Goal: Task Accomplishment & Management: Complete application form

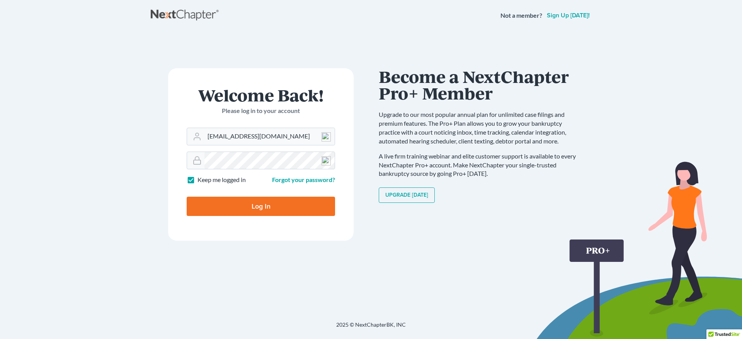
click at [262, 207] on input "Log In" at bounding box center [261, 206] width 148 height 19
type input "Thinking..."
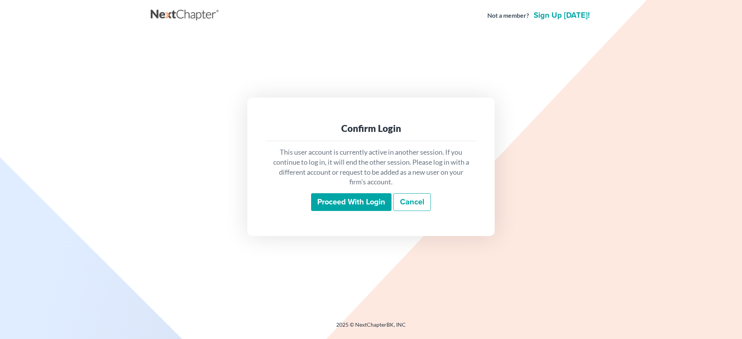
click at [340, 202] on input "Proceed with login" at bounding box center [351, 203] width 80 height 18
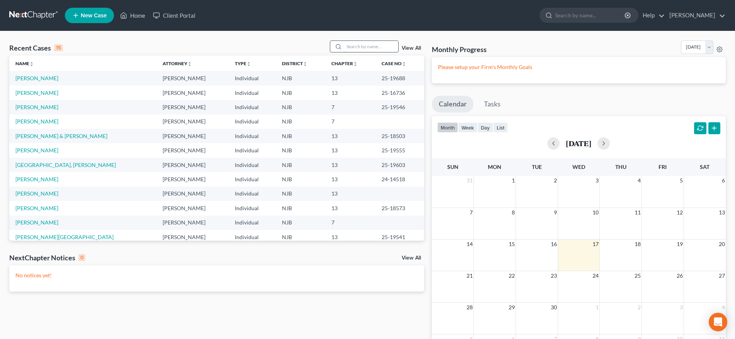
click at [344, 48] on input "search" at bounding box center [371, 46] width 54 height 11
type input "ellen"
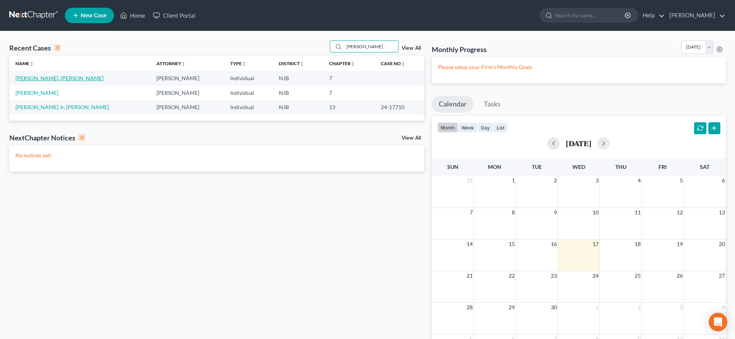
click at [41, 80] on link "Ellen, Gladys" at bounding box center [59, 78] width 88 height 7
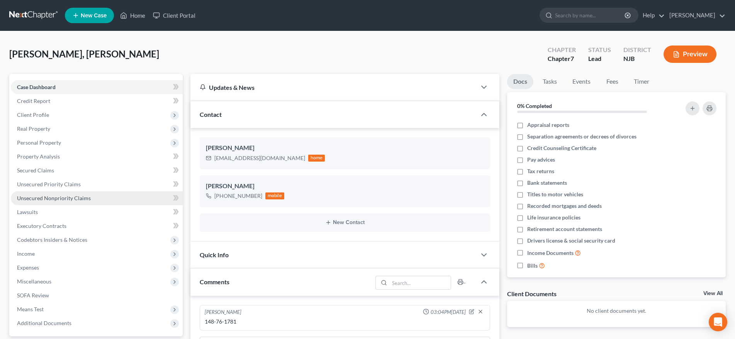
click at [59, 201] on span "Unsecured Nonpriority Claims" at bounding box center [54, 198] width 74 height 7
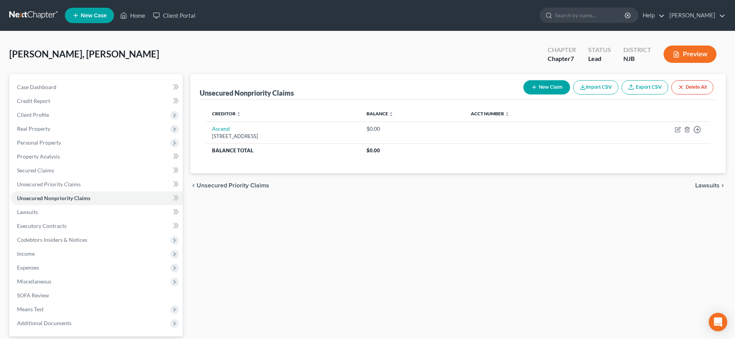
click at [538, 87] on button "New Claim" at bounding box center [546, 87] width 47 height 14
select select "0"
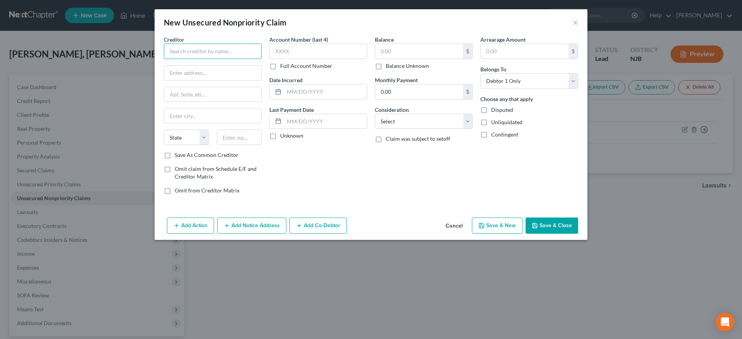
click at [192, 52] on input "text" at bounding box center [213, 51] width 98 height 15
type input "Atlas-TBO Bank"
type input "2310 W. 57th Street"
type input "Suite 201"
click at [231, 136] on input "text" at bounding box center [239, 137] width 45 height 15
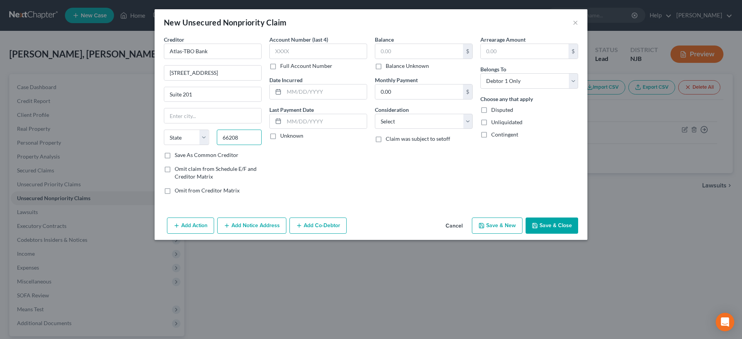
type input "66208"
type input "Shawnee Mission"
select select "17"
click at [317, 172] on div "Account Number (last 4) Full Account Number Date Incurred Last Payment Date Unk…" at bounding box center [317, 118] width 105 height 165
click at [400, 55] on input "text" at bounding box center [419, 51] width 88 height 15
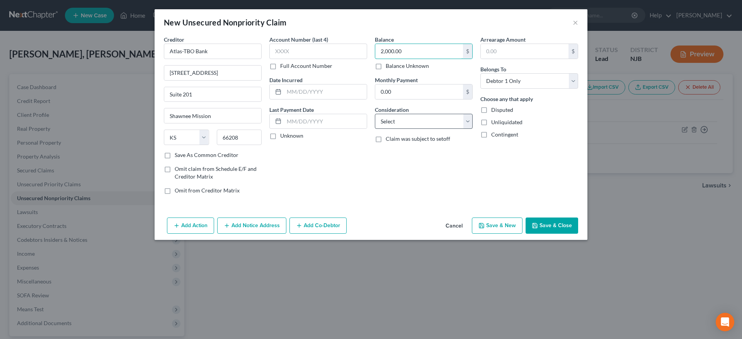
type input "2,000.00"
click at [375, 114] on select "Select Cable / Satellite Services Collection Agency Credit Card Debt Debt Couns…" at bounding box center [424, 121] width 98 height 15
select select "14"
click option "Other" at bounding box center [0, 0] width 0 height 0
click at [498, 226] on button "Save & New" at bounding box center [497, 226] width 51 height 16
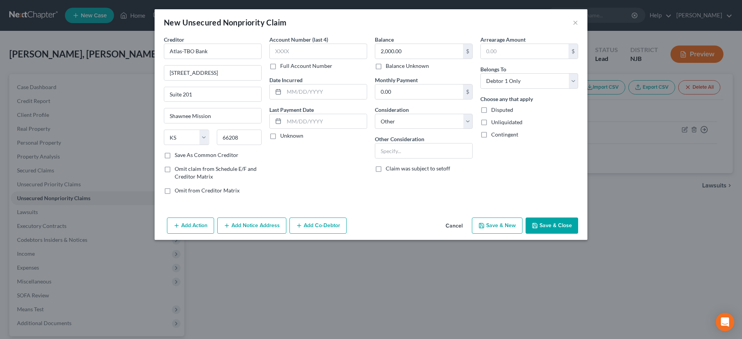
select select "0"
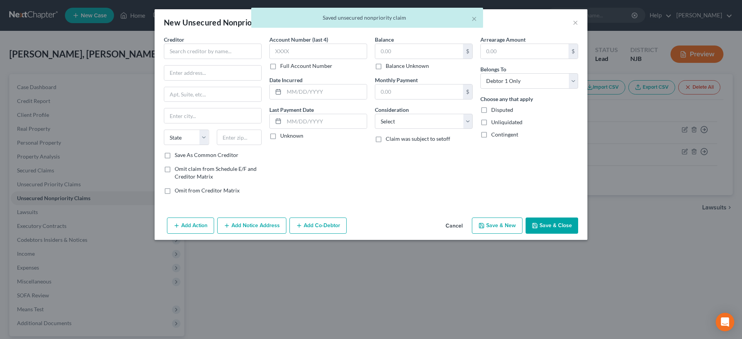
click at [316, 180] on div "Account Number (last 4) Full Account Number Date Incurred Last Payment Date Unk…" at bounding box center [317, 118] width 105 height 165
click at [180, 51] on input "text" at bounding box center [213, 51] width 98 height 15
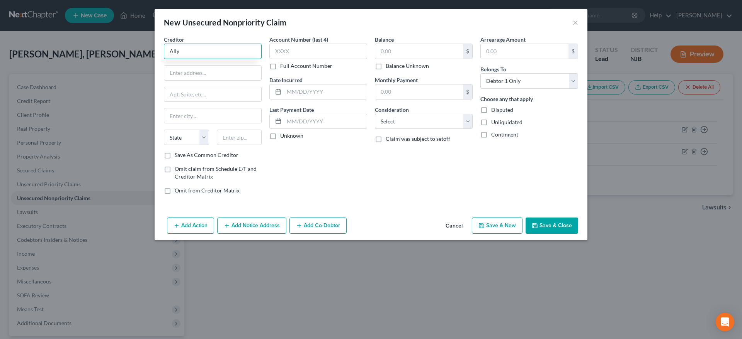
type input "Ally"
type input "PO Box 380902"
type input "55438"
type input "Minneapolis"
select select "24"
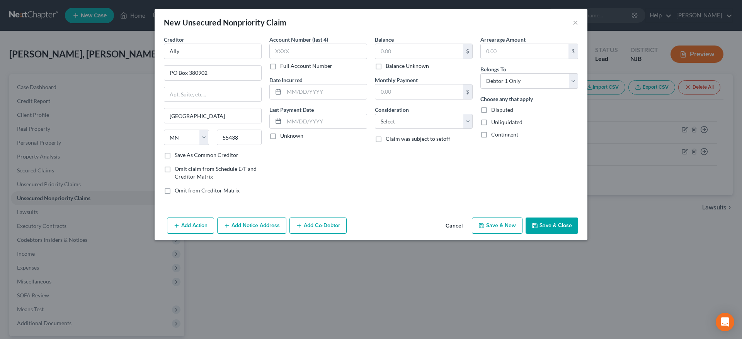
click at [277, 176] on div "Account Number (last 4) Full Account Number Date Incurred Last Payment Date Unk…" at bounding box center [317, 118] width 105 height 165
click at [389, 51] on input "text" at bounding box center [419, 51] width 88 height 15
type input "225.00"
click at [375, 114] on select "Select Cable / Satellite Services Collection Agency Credit Card Debt Debt Couns…" at bounding box center [424, 121] width 98 height 15
select select "14"
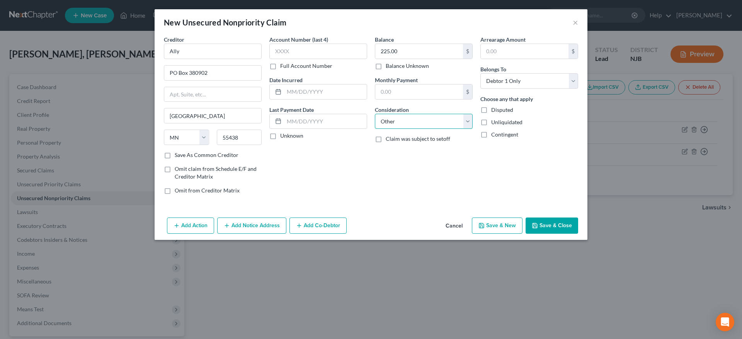
click option "Other" at bounding box center [0, 0] width 0 height 0
click at [479, 225] on button "Save & New" at bounding box center [497, 226] width 51 height 16
select select "0"
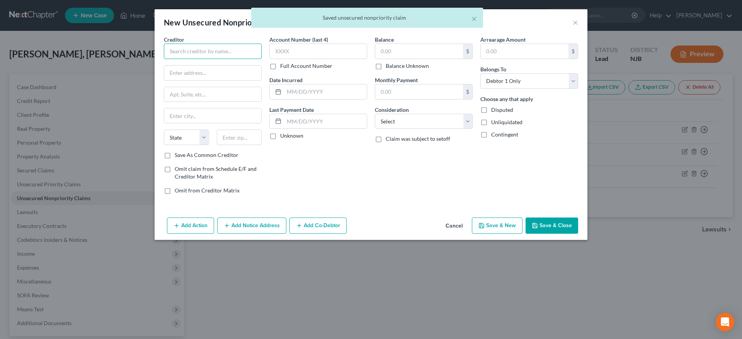
click at [188, 51] on input "text" at bounding box center [213, 51] width 98 height 15
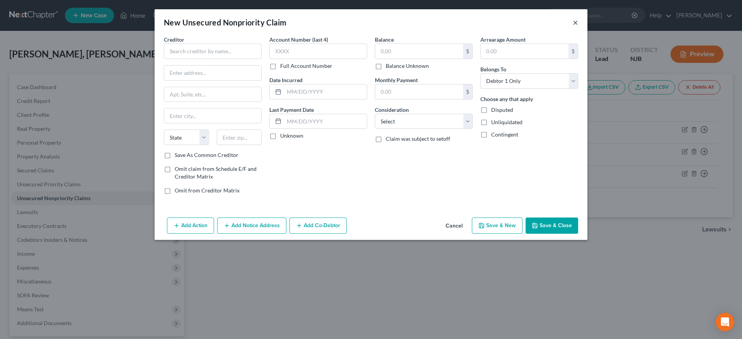
click at [575, 24] on button "×" at bounding box center [574, 22] width 5 height 9
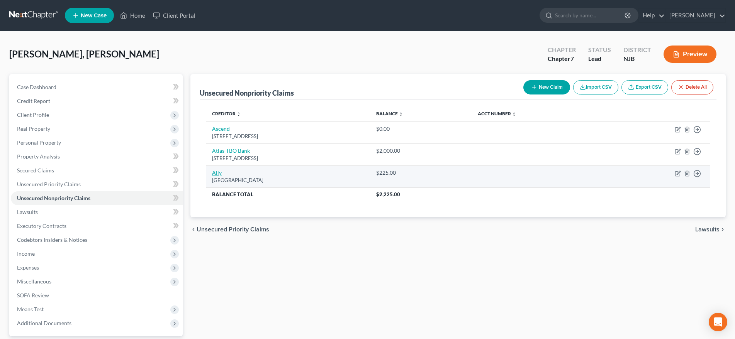
click at [215, 175] on link "Ally" at bounding box center [217, 173] width 10 height 7
select select "24"
select select "14"
select select "0"
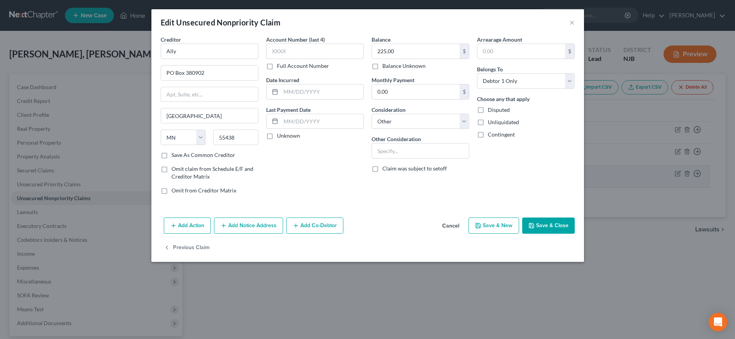
click at [215, 175] on div "Creditor * Ally PO Box 380902 Minneapolis State AL AK AR AZ CA CO CT DE DC FL G…" at bounding box center [209, 118] width 105 height 165
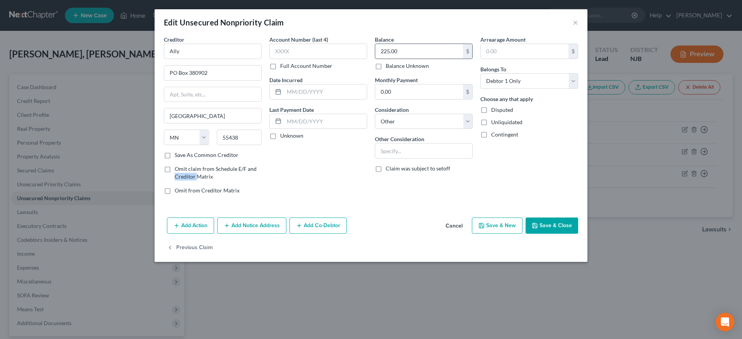
click at [421, 53] on input "225.00" at bounding box center [419, 51] width 88 height 15
type input "1,046.00"
click at [488, 227] on button "Save & New" at bounding box center [497, 226] width 51 height 16
select select "0"
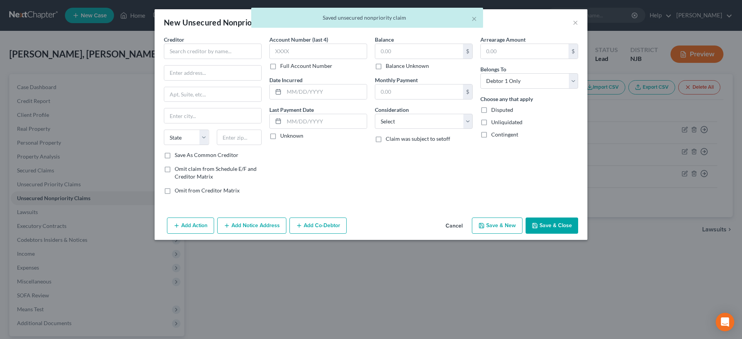
type input "0"
click at [181, 51] on input "text" at bounding box center [213, 51] width 98 height 15
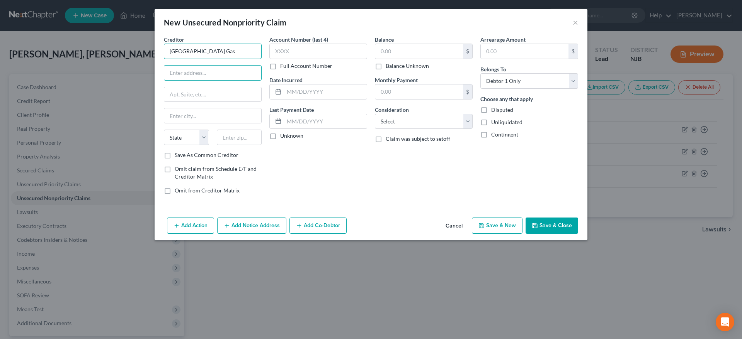
click at [216, 49] on input "South Jersey Gas" at bounding box center [213, 51] width 98 height 15
click at [217, 73] on div "3800 Atlantic Ave, Atlantic City, NJ 08401" at bounding box center [210, 72] width 80 height 7
type input "SJ Gas"
type input "3800 Atlantic Ave"
type input "Atlantic City"
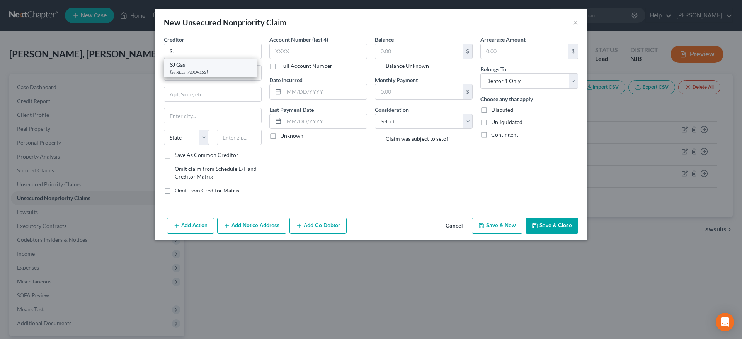
select select "33"
type input "08401"
click at [393, 53] on input "text" at bounding box center [419, 51] width 88 height 15
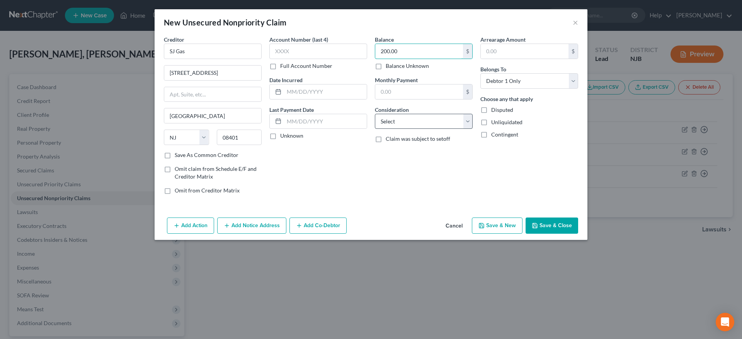
type input "200.00"
click at [375, 114] on select "Select Cable / Satellite Services Collection Agency Credit Card Debt Debt Couns…" at bounding box center [424, 121] width 98 height 15
select select "14"
click option "Other" at bounding box center [0, 0] width 0 height 0
click at [486, 228] on button "Save & New" at bounding box center [497, 226] width 51 height 16
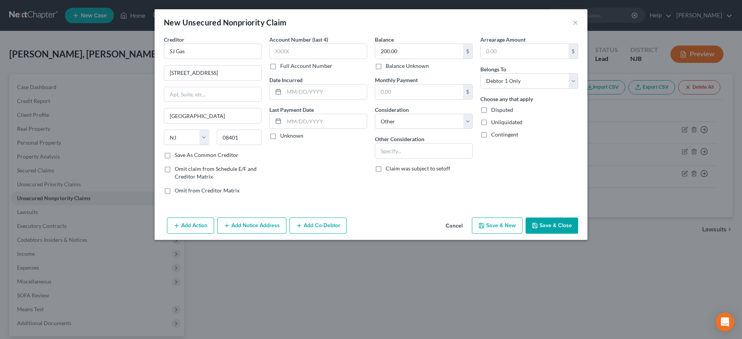
select select "0"
type input "0.00"
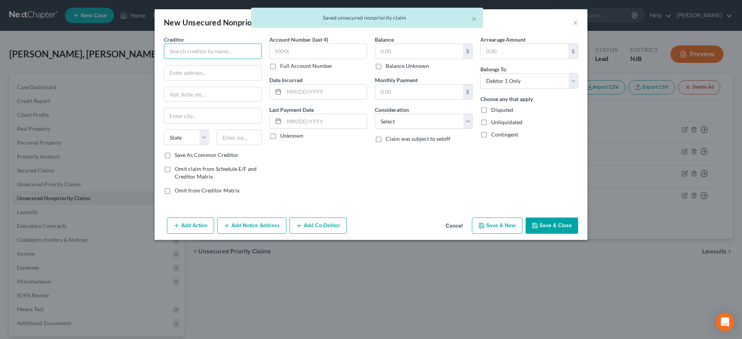
click at [191, 52] on input "text" at bounding box center [213, 51] width 98 height 15
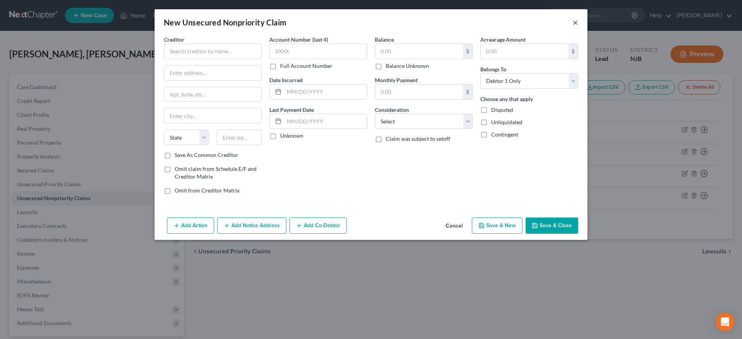
click at [574, 24] on button "×" at bounding box center [574, 22] width 5 height 9
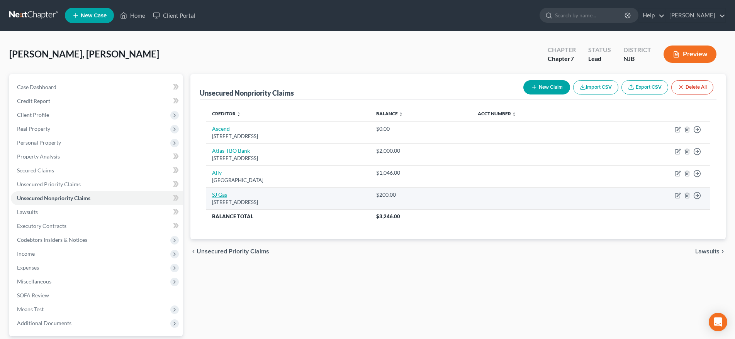
click at [221, 197] on link "SJ Gas" at bounding box center [219, 195] width 15 height 7
select select "33"
select select "14"
select select "0"
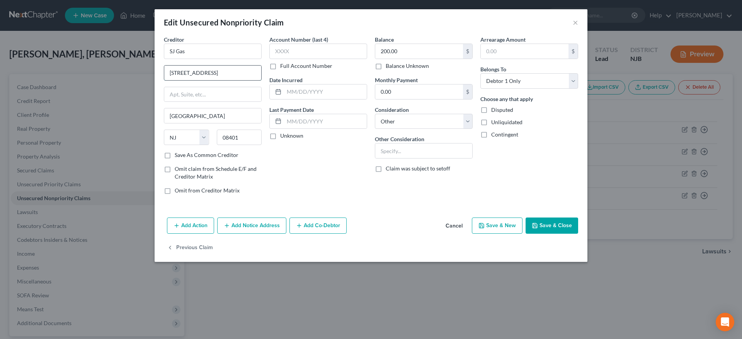
click at [225, 75] on input "3800 Atlantic Ave" at bounding box center [212, 73] width 97 height 15
type input "3"
type input "PO Box 6091"
click at [244, 140] on input "08401" at bounding box center [239, 137] width 45 height 15
type input "0"
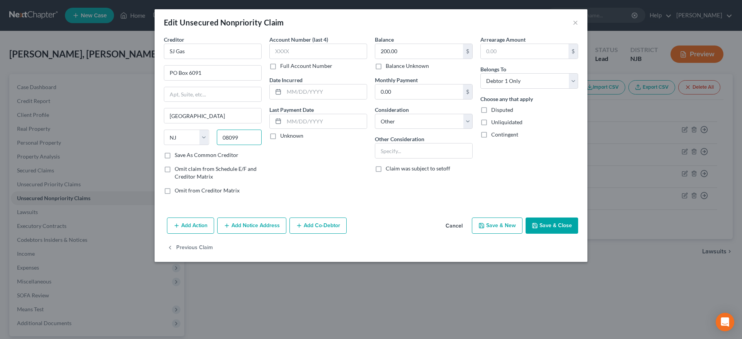
type input "08099"
type input "Bellmawr"
click at [318, 173] on div "Account Number (last 4) Full Account Number Date Incurred Last Payment Date Unk…" at bounding box center [317, 118] width 105 height 165
click at [409, 48] on input "200.00" at bounding box center [419, 51] width 88 height 15
type input "7"
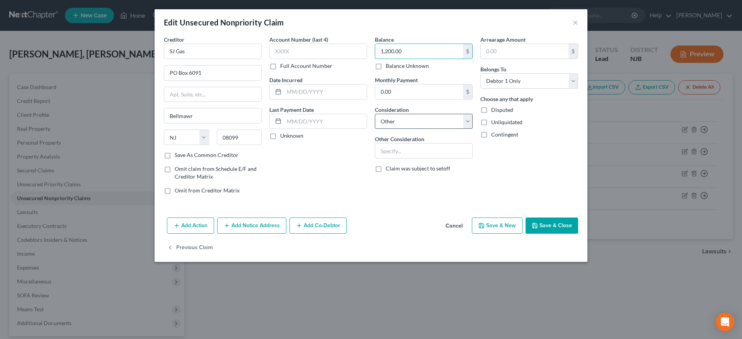
type input "1,200.00"
click at [375, 114] on select "Select Cable / Satellite Services Collection Agency Credit Card Debt Debt Couns…" at bounding box center [424, 121] width 98 height 15
click option "Other" at bounding box center [0, 0] width 0 height 0
click at [483, 229] on button "Save & New" at bounding box center [497, 226] width 51 height 16
select select "0"
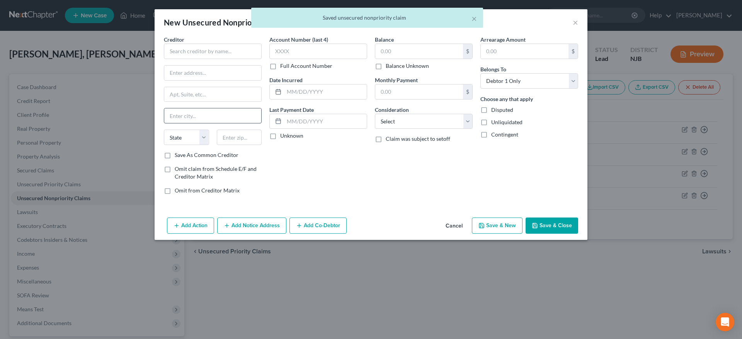
type input "0"
click at [183, 53] on input "text" at bounding box center [213, 51] width 98 height 15
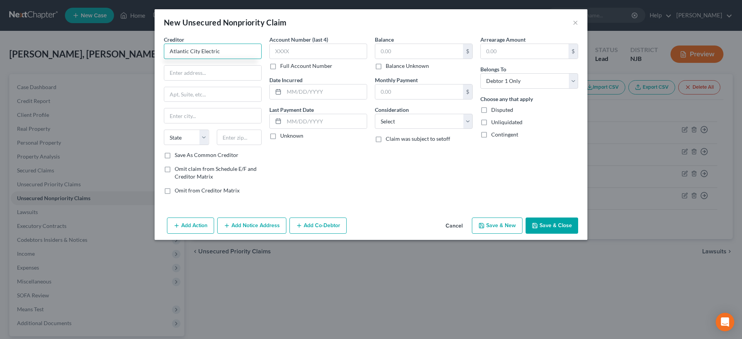
type input "Atlantic City Electric"
type input "PO Box 13610"
type input "19101"
type input "Philadelphia"
select select "39"
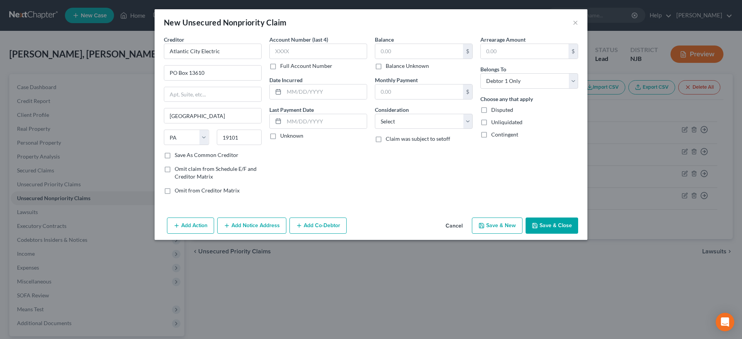
click at [322, 172] on div "Account Number (last 4) Full Account Number Date Incurred Last Payment Date Unk…" at bounding box center [317, 118] width 105 height 165
click at [390, 51] on input "text" at bounding box center [419, 51] width 88 height 15
type input "1,200.00"
click at [375, 114] on select "Select Cable / Satellite Services Collection Agency Credit Card Debt Debt Couns…" at bounding box center [424, 121] width 98 height 15
select select "14"
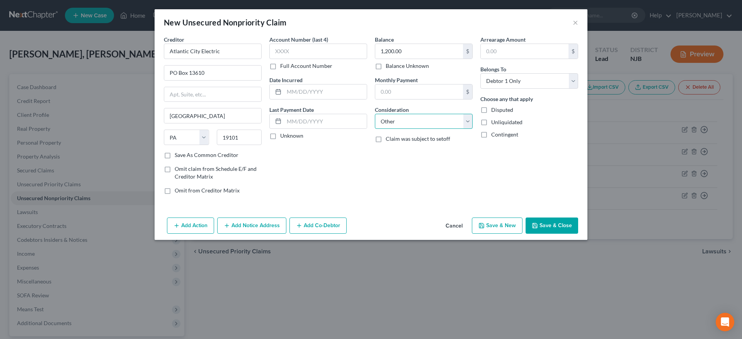
click option "Other" at bounding box center [0, 0] width 0 height 0
click at [489, 227] on button "Save & New" at bounding box center [497, 226] width 51 height 16
select select "0"
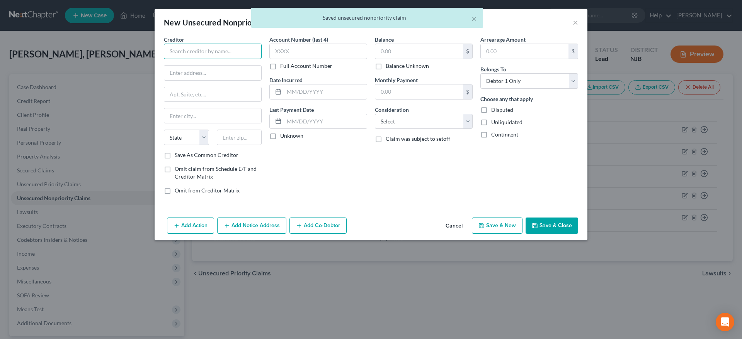
click at [185, 48] on input "text" at bounding box center [213, 51] width 98 height 15
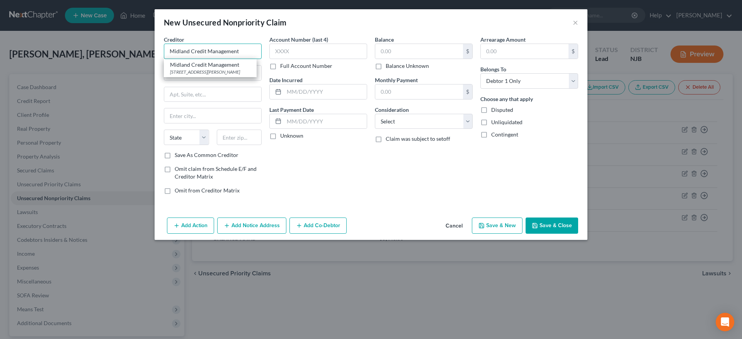
type input "Midland Credit Management"
type input "350 Camino De La Reina"
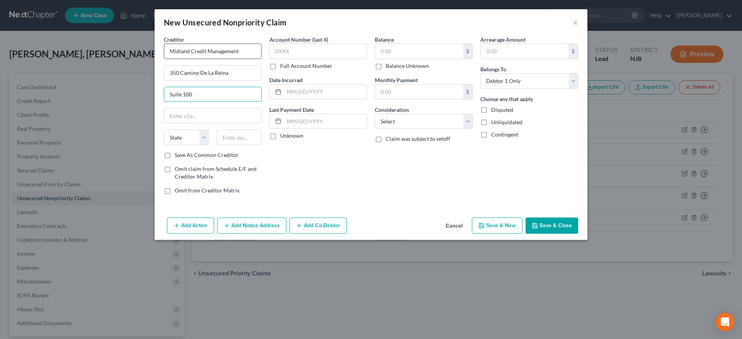
type input "Suite 100"
type input "92108"
click at [316, 167] on div "Account Number (last 4) Full Account Number Date Incurred Last Payment Date Unk…" at bounding box center [317, 118] width 105 height 165
type input "San Diego"
select select "4"
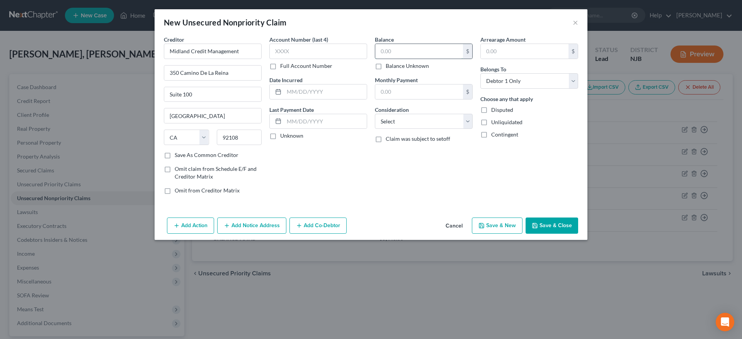
click at [390, 51] on input "text" at bounding box center [419, 51] width 88 height 15
type input "900.00"
select select "14"
click option "Other" at bounding box center [0, 0] width 0 height 0
click at [484, 224] on icon "button" at bounding box center [481, 226] width 5 height 5
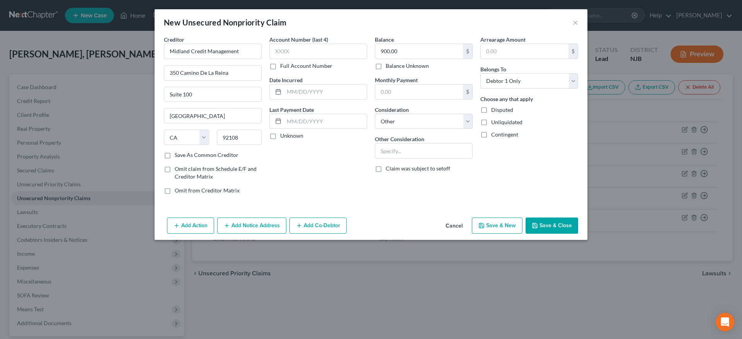
select select "0"
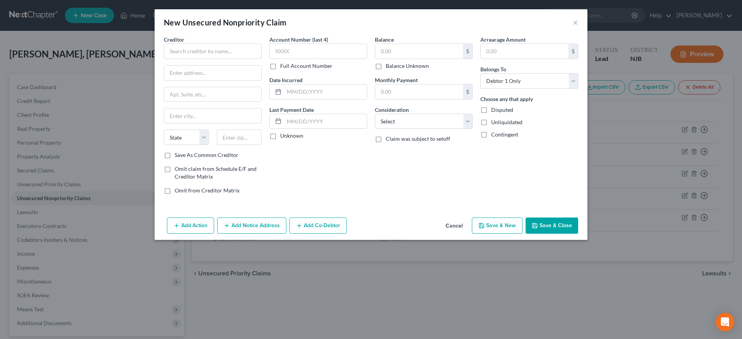
type input "0.00"
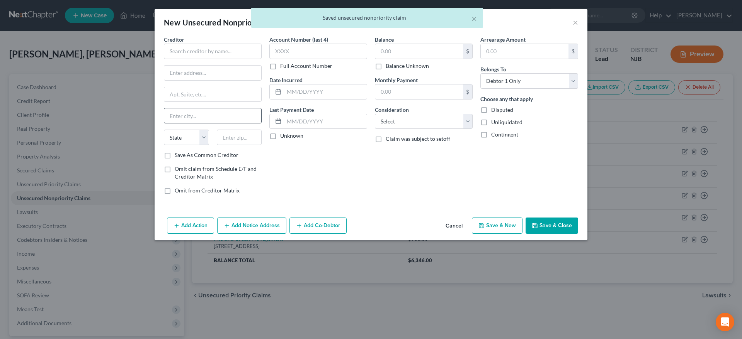
drag, startPoint x: 314, startPoint y: 185, endPoint x: 190, endPoint y: 110, distance: 145.3
click at [314, 185] on div "Account Number (last 4) Full Account Number Date Incurred Last Payment Date Unk…" at bounding box center [317, 118] width 105 height 165
click at [177, 49] on input "text" at bounding box center [213, 51] width 98 height 15
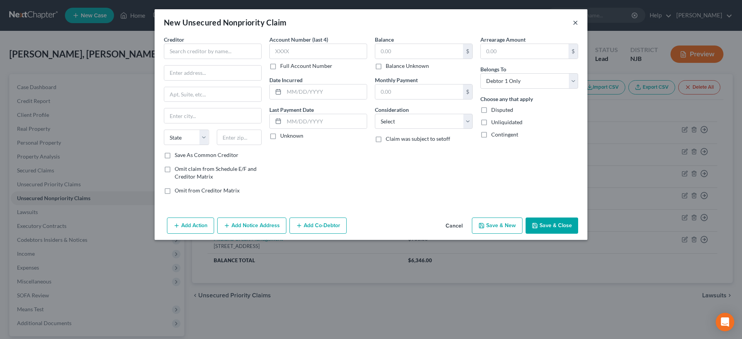
click at [575, 23] on button "×" at bounding box center [574, 22] width 5 height 9
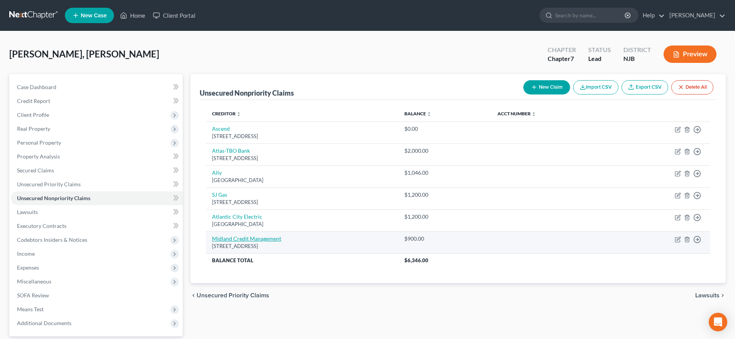
click at [254, 239] on link "Midland Credit Management" at bounding box center [246, 239] width 69 height 7
select select "4"
select select "14"
select select "0"
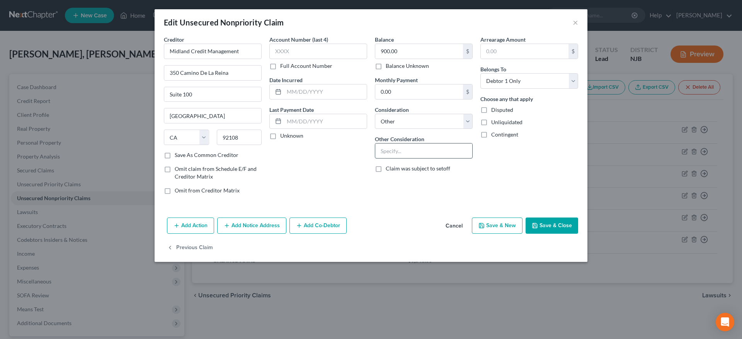
click at [397, 154] on input "text" at bounding box center [423, 151] width 97 height 15
click at [384, 151] on input "Cynchrony Car Care" at bounding box center [423, 151] width 97 height 15
type input "Synchrony Car Care"
click at [484, 234] on div "Add Action Add Notice Address Add Co-Debtor Cancel Save & New Save & Close" at bounding box center [370, 227] width 433 height 25
click at [484, 229] on icon "button" at bounding box center [481, 226] width 6 height 6
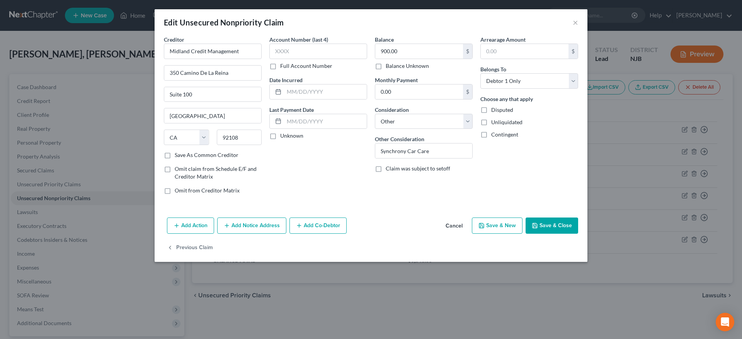
type input "0"
select select "0"
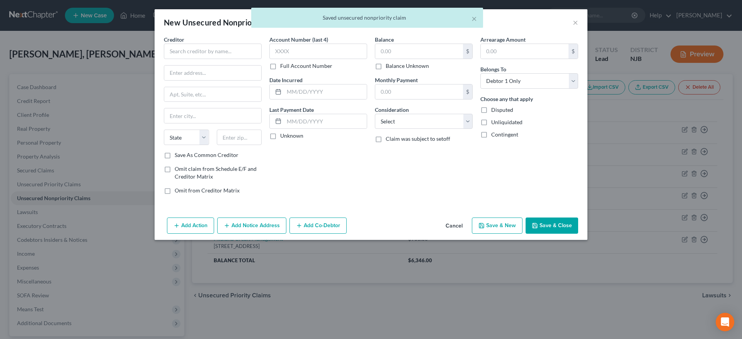
click at [306, 171] on div "Account Number (last 4) Full Account Number Date Incurred Last Payment Date Unk…" at bounding box center [317, 118] width 105 height 165
click at [186, 53] on input "text" at bounding box center [213, 51] width 98 height 15
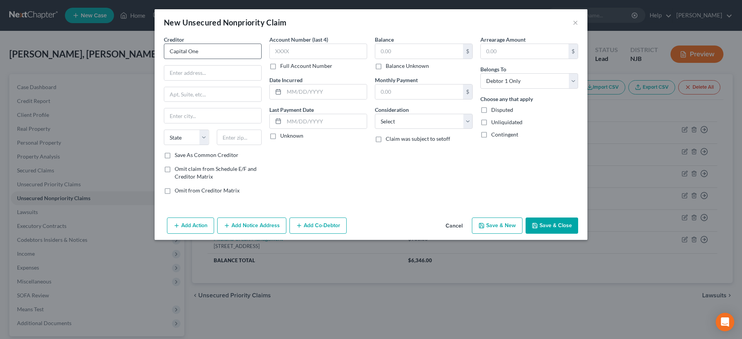
type input "Capital One"
click at [173, 75] on input "text" at bounding box center [212, 73] width 97 height 15
type input "PO Box 30285"
type input "84130"
type input "Salt Lake City"
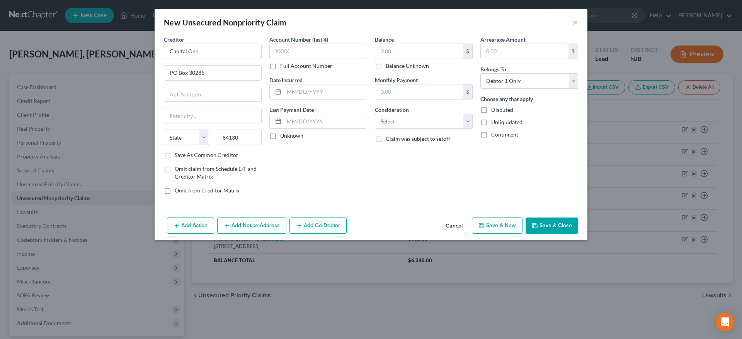
select select "46"
click at [292, 167] on div "Account Number (last 4) Full Account Number Date Incurred Last Payment Date Unk…" at bounding box center [317, 118] width 105 height 165
click at [390, 52] on input "text" at bounding box center [419, 51] width 88 height 15
type input "3,410.00"
click at [375, 114] on select "Select Cable / Satellite Services Collection Agency Credit Card Debt Debt Couns…" at bounding box center [424, 121] width 98 height 15
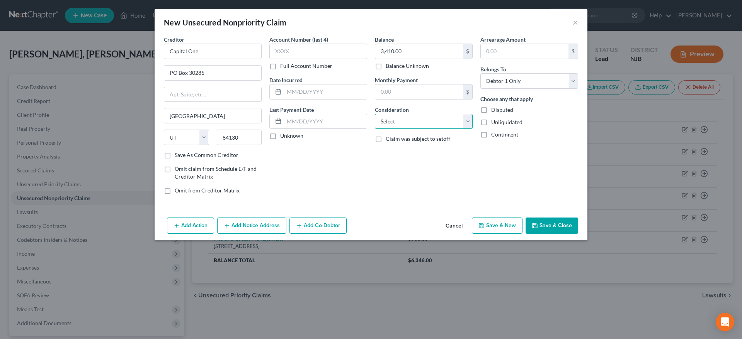
select select "2"
click option "Credit Card Debt" at bounding box center [0, 0] width 0 height 0
click at [427, 166] on div "Balance 3,410.00 $ Balance Unknown Balance Undetermined 3,410.00 $ Balance Unkn…" at bounding box center [423, 118] width 105 height 165
click at [479, 225] on button "Save & New" at bounding box center [497, 226] width 51 height 16
select select "0"
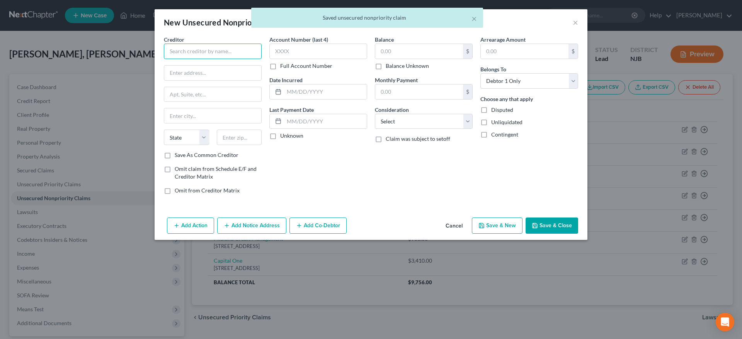
click at [194, 51] on input "text" at bounding box center [213, 51] width 98 height 15
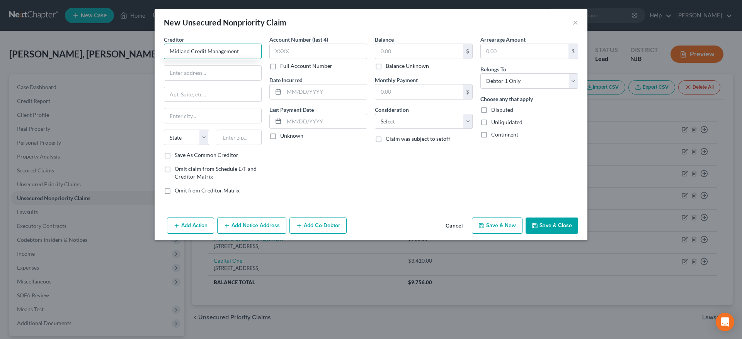
type input "Midland Credit Management"
type input "PO Box 2004"
type input "48090"
type input "Warren"
select select "23"
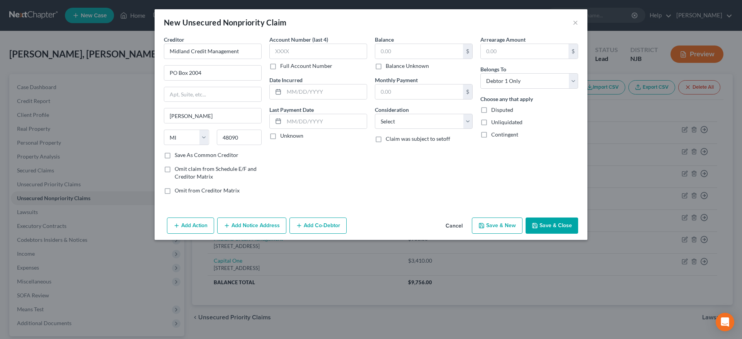
click at [299, 171] on div "Account Number (last 4) Full Account Number Date Incurred Last Payment Date Unk…" at bounding box center [317, 118] width 105 height 165
click at [405, 50] on input "text" at bounding box center [419, 51] width 88 height 15
type input "2,300.00"
click at [375, 114] on select "Select Cable / Satellite Services Collection Agency Credit Card Debt Debt Couns…" at bounding box center [424, 121] width 98 height 15
select select "14"
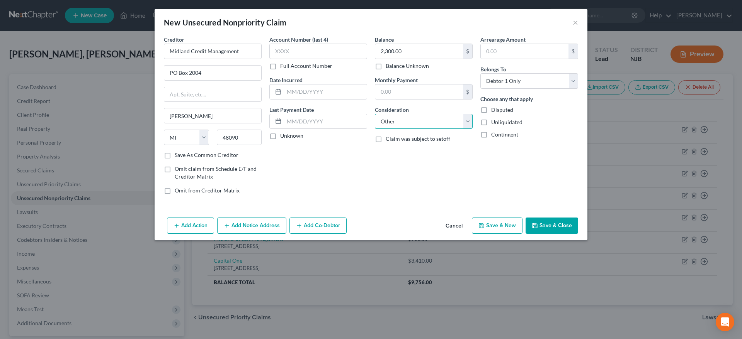
click option "Other" at bounding box center [0, 0] width 0 height 0
click at [391, 151] on input "text" at bounding box center [423, 151] width 97 height 15
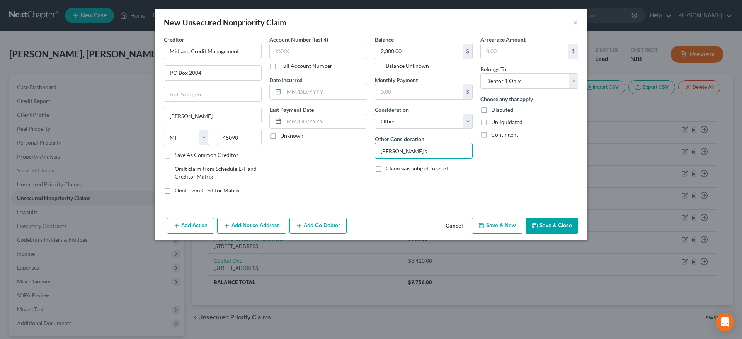
type input "Boscov's"
click at [479, 227] on button "Save & New" at bounding box center [497, 226] width 51 height 16
select select "0"
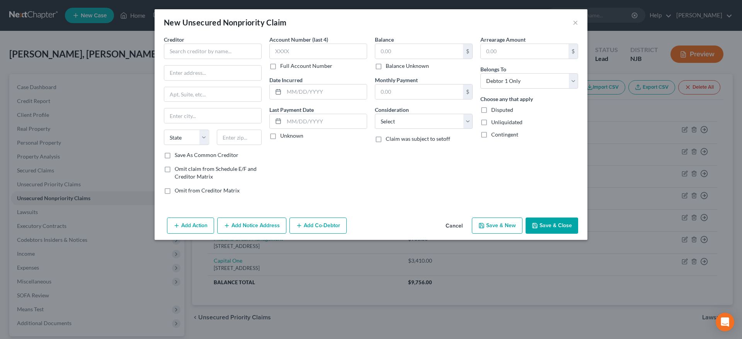
type input "0.00"
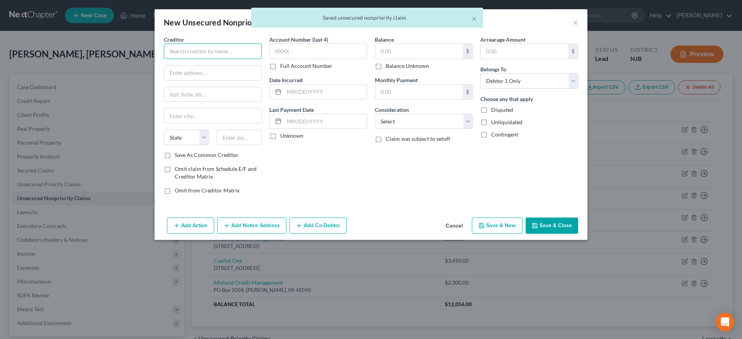
click at [199, 51] on input "text" at bounding box center [213, 51] width 98 height 15
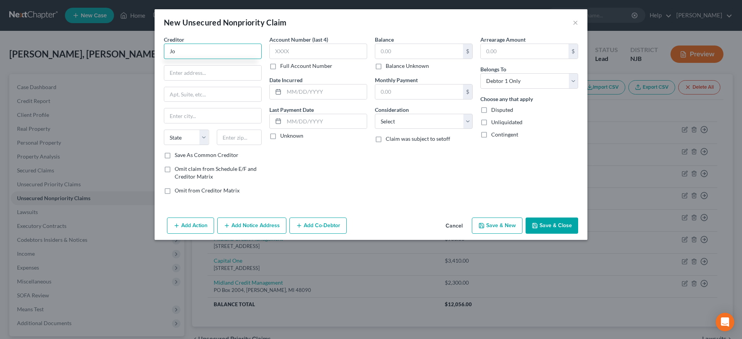
type input "J"
type input "Bank of America c/o John Sheerin"
type input "6851 Jericho Turnpike"
type input "Suite 220"
type input "11791"
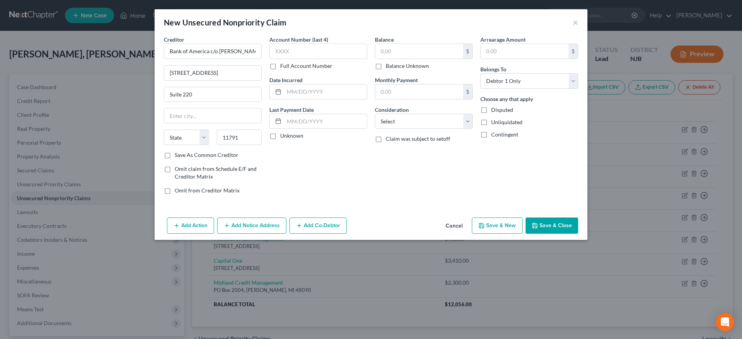
type input "Syosset"
select select "35"
drag, startPoint x: 317, startPoint y: 178, endPoint x: 302, endPoint y: 179, distance: 15.5
click at [315, 178] on div "Account Number (last 4) Full Account Number Date Incurred Last Payment Date Unk…" at bounding box center [317, 118] width 105 height 165
click at [396, 51] on input "text" at bounding box center [419, 51] width 88 height 15
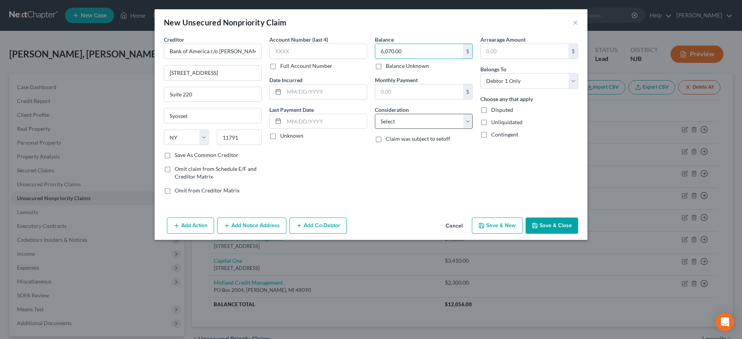
type input "6,070.00"
select select "14"
click option "Other" at bounding box center [0, 0] width 0 height 0
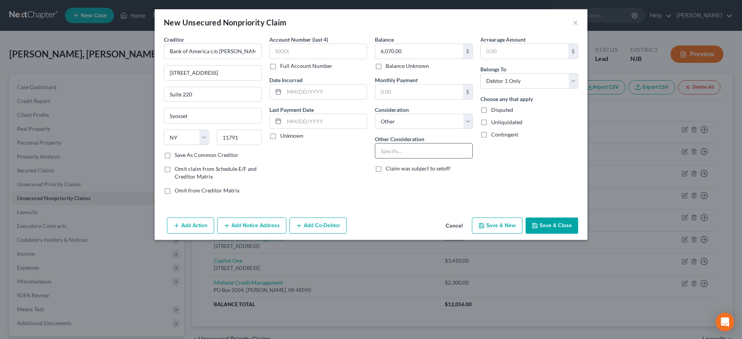
click at [403, 153] on input "text" at bounding box center [423, 151] width 97 height 15
type input "DC-006042-24"
click at [482, 227] on icon "button" at bounding box center [481, 226] width 6 height 6
type input "0.00"
select select "0"
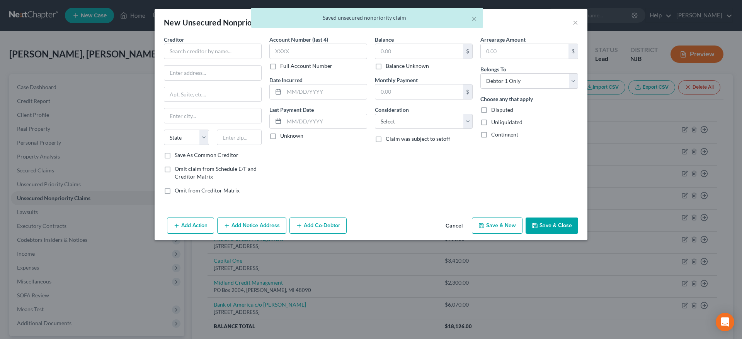
drag, startPoint x: 317, startPoint y: 177, endPoint x: 240, endPoint y: 127, distance: 91.8
click at [317, 177] on div "Account Number (last 4) Full Account Number Date Incurred Last Payment Date Unk…" at bounding box center [317, 118] width 105 height 165
click at [198, 52] on input "text" at bounding box center [213, 51] width 98 height 15
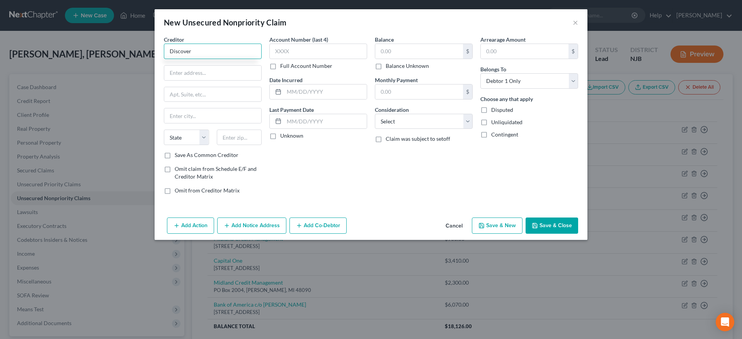
type input "Discover"
type input "PO Box 70176"
type input "19176"
click at [306, 188] on div "Account Number (last 4) Full Account Number Date Incurred Last Payment Date Unk…" at bounding box center [317, 118] width 105 height 165
click at [273, 165] on div "Account Number (last 4) Full Account Number Date Incurred Last Payment Date Unk…" at bounding box center [317, 118] width 105 height 165
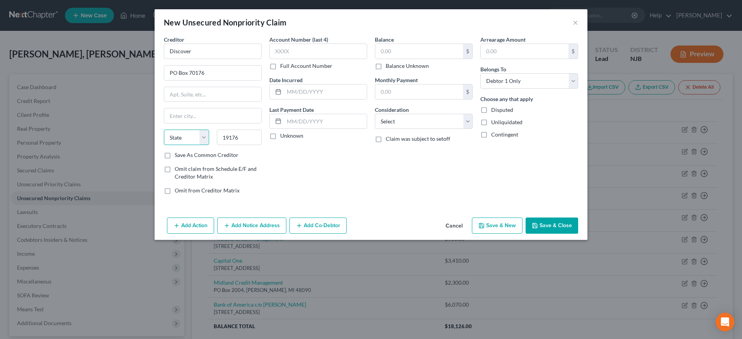
click at [164, 130] on select "State AL AK AR AZ CA CO CT DE DC FL GA GU HI ID IL IN IA KS KY LA ME MD MA MI M…" at bounding box center [186, 137] width 45 height 15
select select "39"
click option "PA" at bounding box center [0, 0] width 0 height 0
click at [184, 119] on input "text" at bounding box center [212, 116] width 97 height 15
type input "Philadelphia"
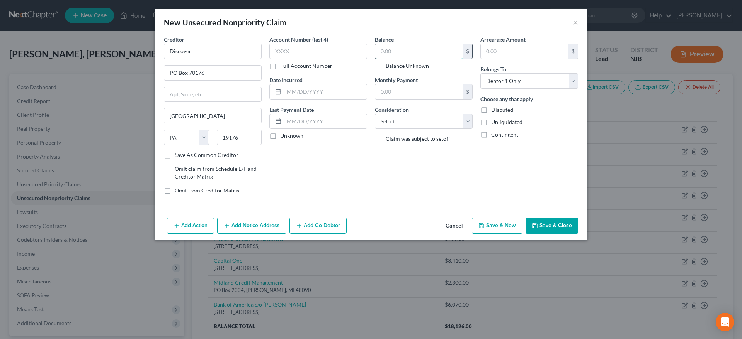
click at [396, 51] on input "text" at bounding box center [419, 51] width 88 height 15
type input "00.00"
click at [375, 114] on select "Select Cable / Satellite Services Collection Agency Credit Card Debt Debt Couns…" at bounding box center [424, 121] width 98 height 15
select select "2"
click option "Credit Card Debt" at bounding box center [0, 0] width 0 height 0
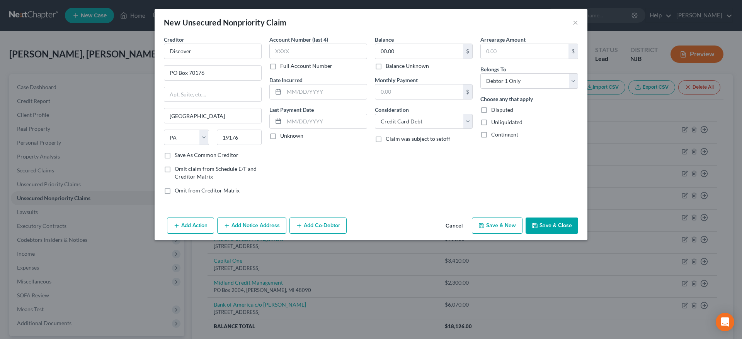
click at [503, 229] on button "Save & New" at bounding box center [497, 226] width 51 height 16
select select "0"
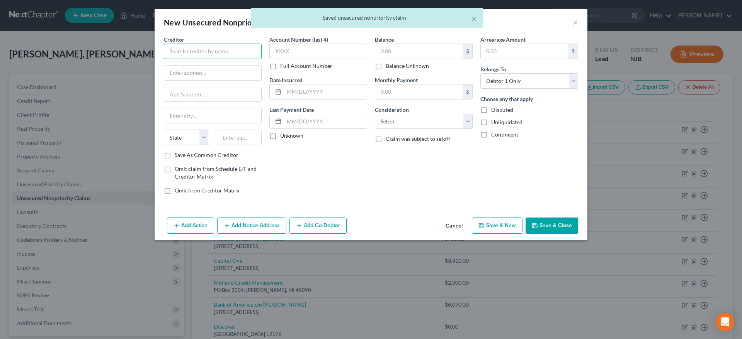
click at [204, 54] on input "text" at bounding box center [213, 51] width 98 height 15
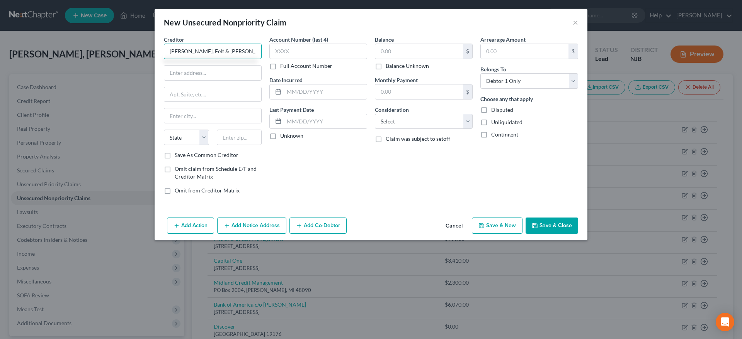
type input "Pressler, Felt & Warshaw, LLP"
type input "7 Entin Rd."
type input "07054"
type input "Parsippany"
select select "33"
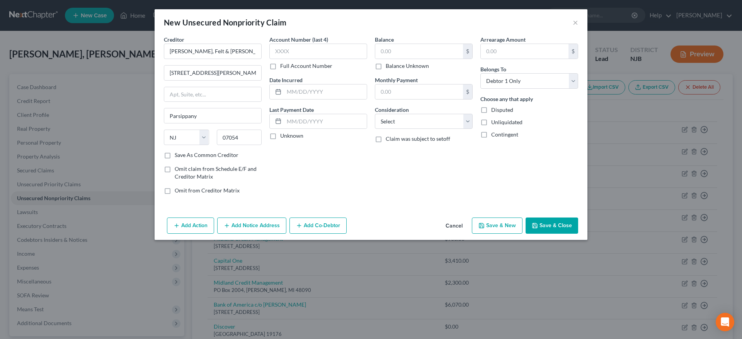
click at [303, 171] on div "Account Number (last 4) Full Account Number Date Incurred Last Payment Date Unk…" at bounding box center [317, 118] width 105 height 165
click at [395, 51] on input "text" at bounding box center [419, 51] width 88 height 15
type input "5,400.00"
click at [375, 114] on select "Select Cable / Satellite Services Collection Agency Credit Card Debt Debt Couns…" at bounding box center [424, 121] width 98 height 15
select select "14"
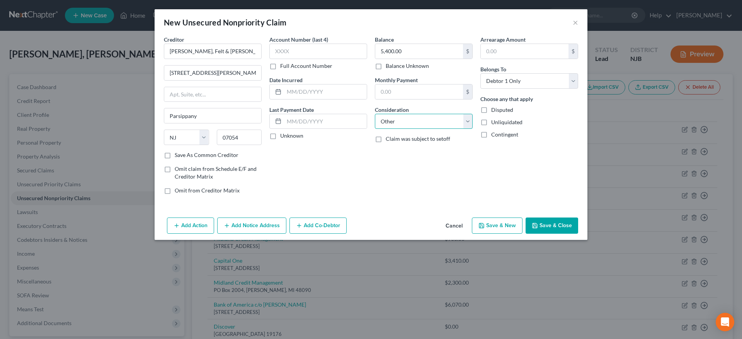
click option "Other" at bounding box center [0, 0] width 0 height 0
click at [390, 153] on input "text" at bounding box center [423, 151] width 97 height 15
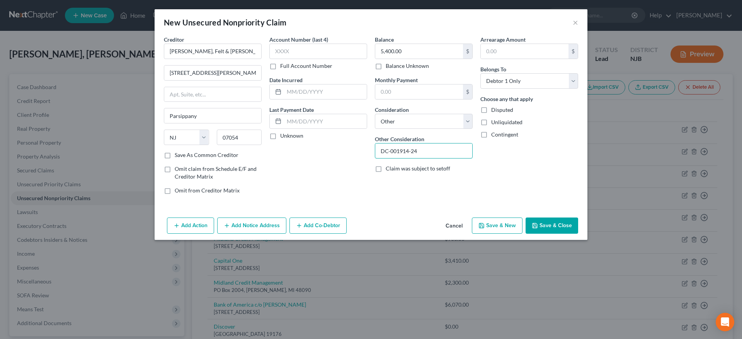
type input "DC-001914-24"
drag, startPoint x: 487, startPoint y: 225, endPoint x: 472, endPoint y: 222, distance: 15.2
click at [487, 225] on button "Save & New" at bounding box center [497, 226] width 51 height 16
select select "0"
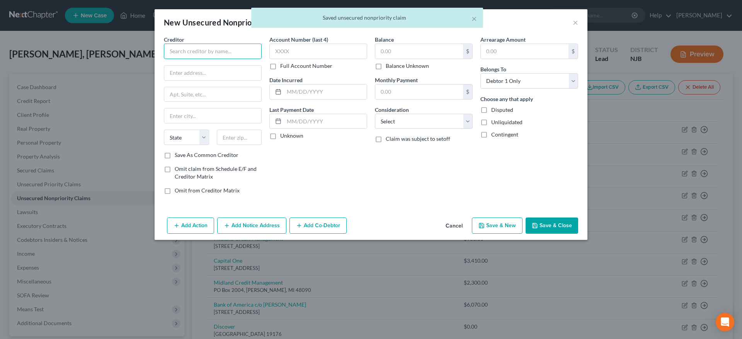
click at [203, 52] on input "text" at bounding box center [213, 51] width 98 height 15
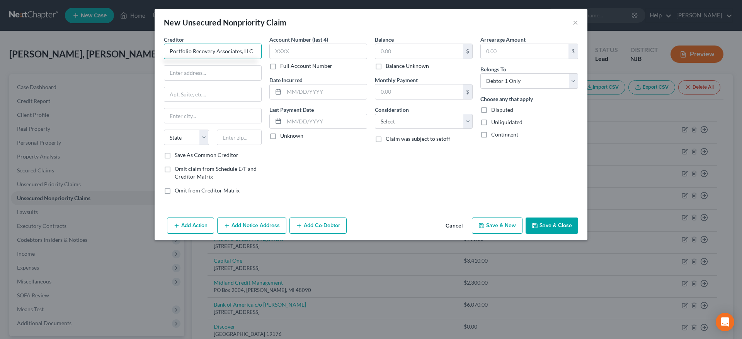
type input "Portfolio Recovery Associates, LLC"
type input "120 Corporate Blvd."
type input "23502"
type input "Norfolk"
select select "48"
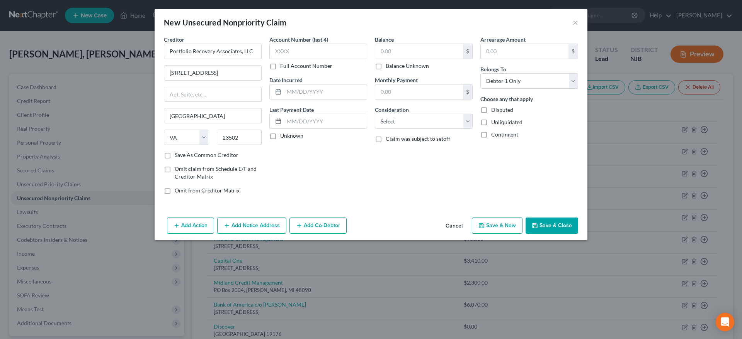
click at [297, 178] on div "Account Number (last 4) Full Account Number Date Incurred Last Payment Date Unk…" at bounding box center [317, 118] width 105 height 165
click at [396, 53] on input "text" at bounding box center [419, 51] width 88 height 15
type input "00.00"
click at [375, 114] on select "Select Cable / Satellite Services Collection Agency Credit Card Debt Debt Couns…" at bounding box center [424, 121] width 98 height 15
select select "14"
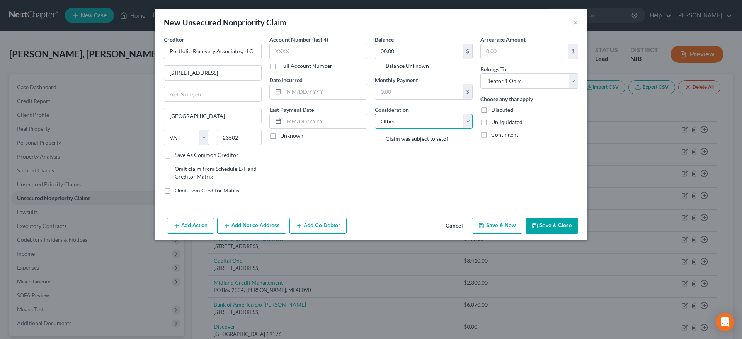
click option "Other" at bounding box center [0, 0] width 0 height 0
click at [487, 227] on button "Save & New" at bounding box center [497, 226] width 51 height 16
type input "0.00"
select select "0"
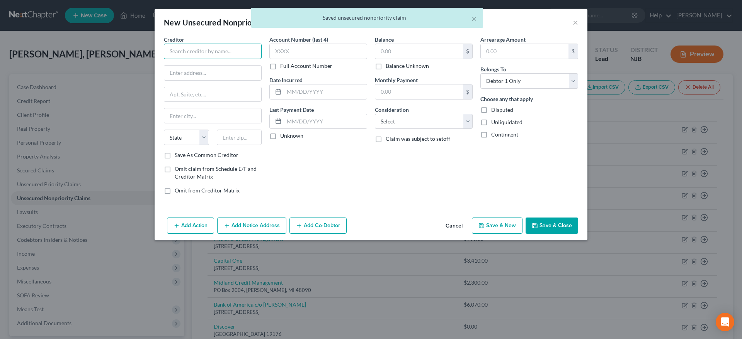
click at [196, 53] on input "text" at bounding box center [213, 51] width 98 height 15
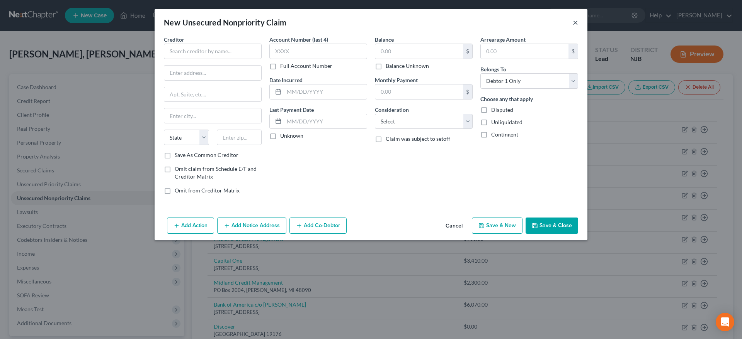
click at [575, 23] on button "×" at bounding box center [574, 22] width 5 height 9
